Goal: Use online tool/utility: Utilize a website feature to perform a specific function

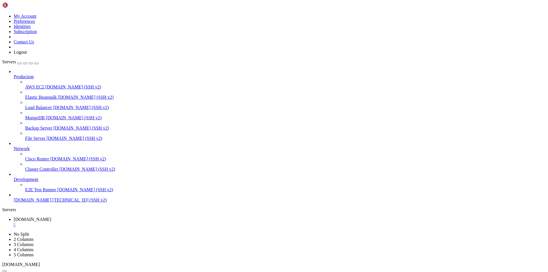
scroll to position [558, 0]
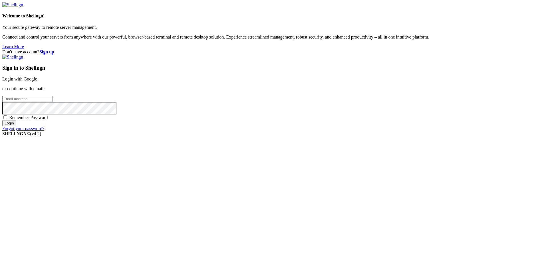
click at [37, 81] on link "Login with Google" at bounding box center [19, 78] width 35 height 5
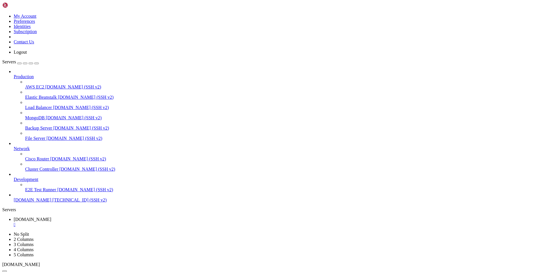
scroll to position [587, 0]
drag, startPoint x: 63, startPoint y: 237, endPoint x: 62, endPoint y: 227, distance: 9.7
click at [63, 203] on div "Production AWS EC2 [DOMAIN_NAME] (SSH v2) Elastic Beanstalk [DOMAIN_NAME] (SSH …" at bounding box center [273, 136] width 543 height 134
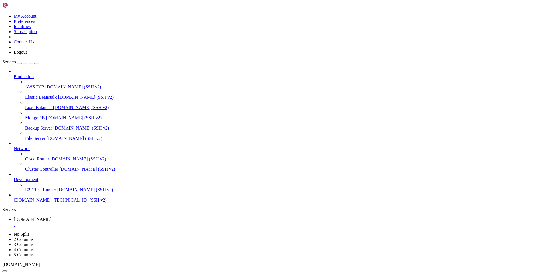
scroll to position [1106, 0]
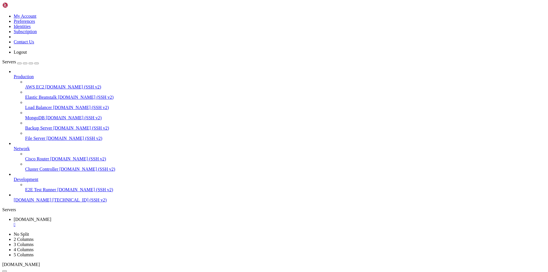
drag, startPoint x: 6, startPoint y: 521, endPoint x: 74, endPoint y: 538, distance: 69.6
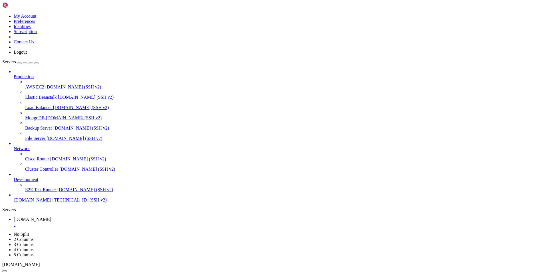
drag, startPoint x: 125, startPoint y: 432, endPoint x: 149, endPoint y: 448, distance: 28.5
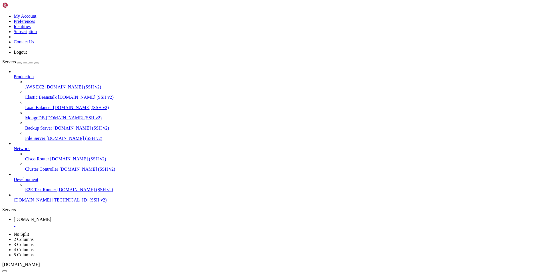
drag, startPoint x: 144, startPoint y: 449, endPoint x: 42, endPoint y: 426, distance: 104.5
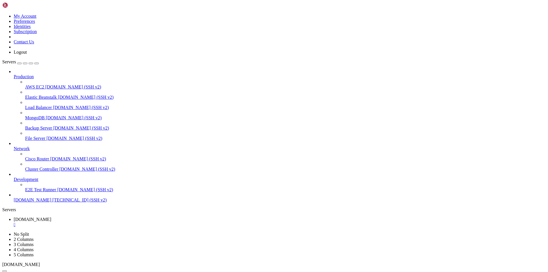
click at [47, 136] on span "[DOMAIN_NAME] (SSH v2)" at bounding box center [75, 138] width 56 height 5
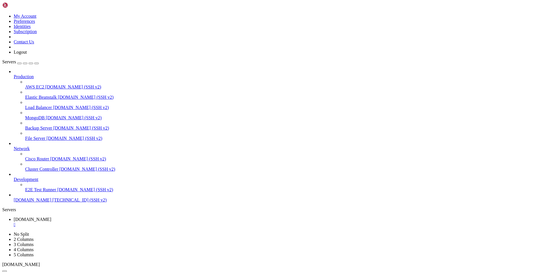
click at [47, 136] on span "[DOMAIN_NAME] (SSH v2)" at bounding box center [75, 138] width 56 height 5
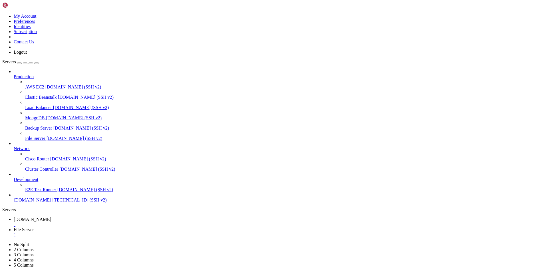
click at [161, 232] on div "" at bounding box center [280, 234] width 532 height 5
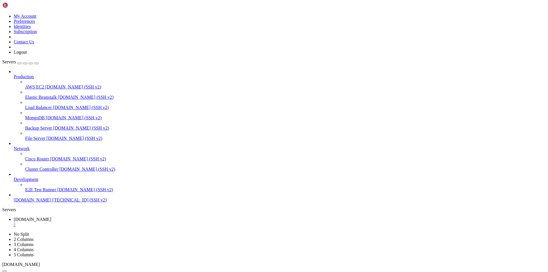
click at [46, 115] on span "[DOMAIN_NAME] (SSH v2)" at bounding box center [74, 117] width 56 height 5
click at [158, 232] on div "" at bounding box center [280, 234] width 532 height 5
click at [45, 84] on span "[DOMAIN_NAME] (SSH v2)" at bounding box center [73, 86] width 56 height 5
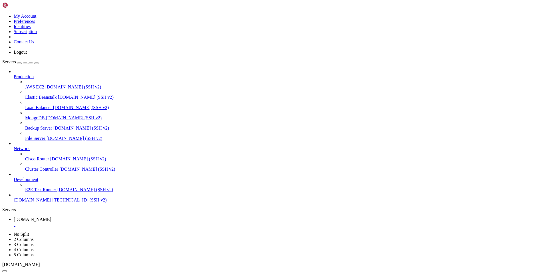
click at [45, 84] on span "[DOMAIN_NAME] (SSH v2)" at bounding box center [73, 86] width 56 height 5
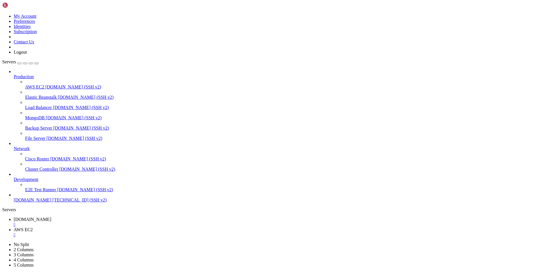
click at [156, 232] on div "" at bounding box center [280, 234] width 532 height 5
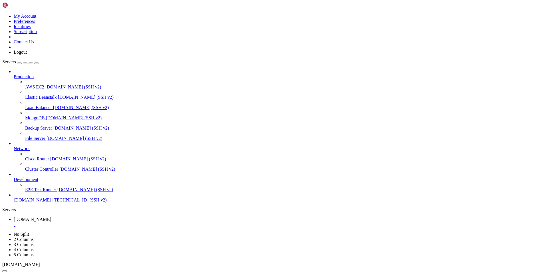
click at [14, 177] on icon at bounding box center [14, 177] width 0 height 0
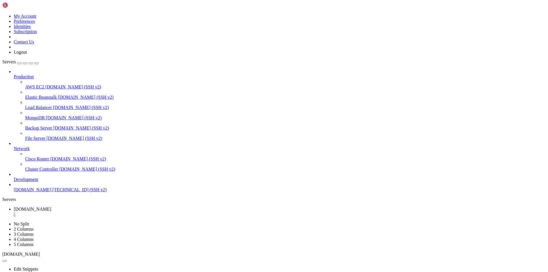
click at [14, 177] on icon at bounding box center [14, 177] width 0 height 0
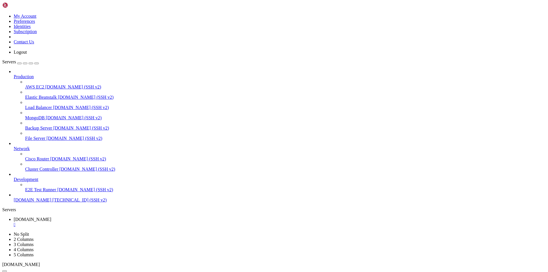
click at [57, 192] on span "[DOMAIN_NAME] (SSH v2)" at bounding box center [85, 189] width 56 height 5
click at [169, 232] on div "" at bounding box center [280, 234] width 532 height 5
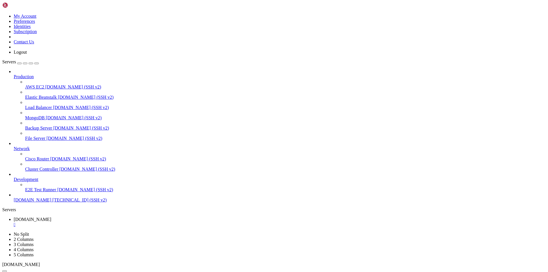
drag, startPoint x: 125, startPoint y: 556, endPoint x: 176, endPoint y: 532, distance: 56.8
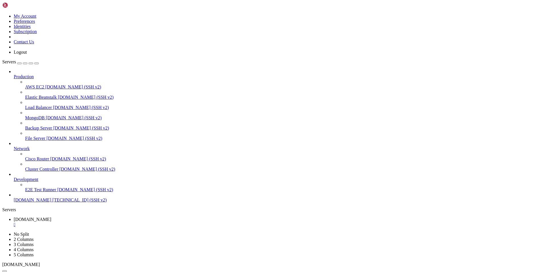
drag, startPoint x: 195, startPoint y: 537, endPoint x: 118, endPoint y: 485, distance: 93.5
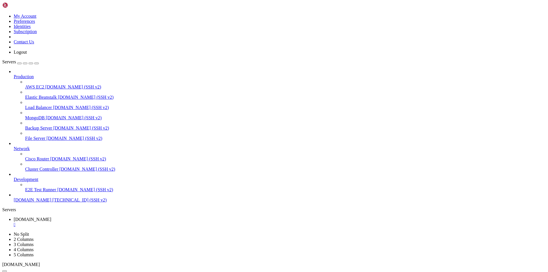
click at [14, 146] on icon at bounding box center [14, 146] width 0 height 0
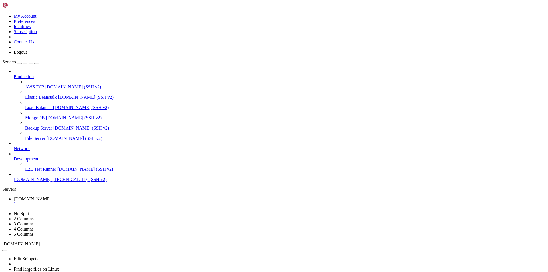
click at [14, 146] on icon at bounding box center [14, 146] width 0 height 0
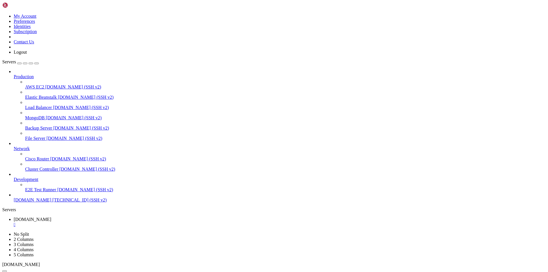
click at [14, 177] on icon at bounding box center [14, 177] width 0 height 0
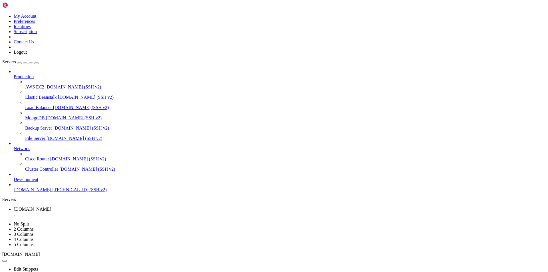
click at [14, 177] on icon at bounding box center [14, 177] width 0 height 0
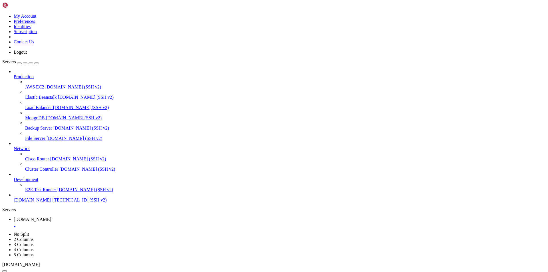
click at [59, 170] on span "[DOMAIN_NAME] (SSH v2)" at bounding box center [87, 169] width 56 height 5
